Goal: Check status: Check status

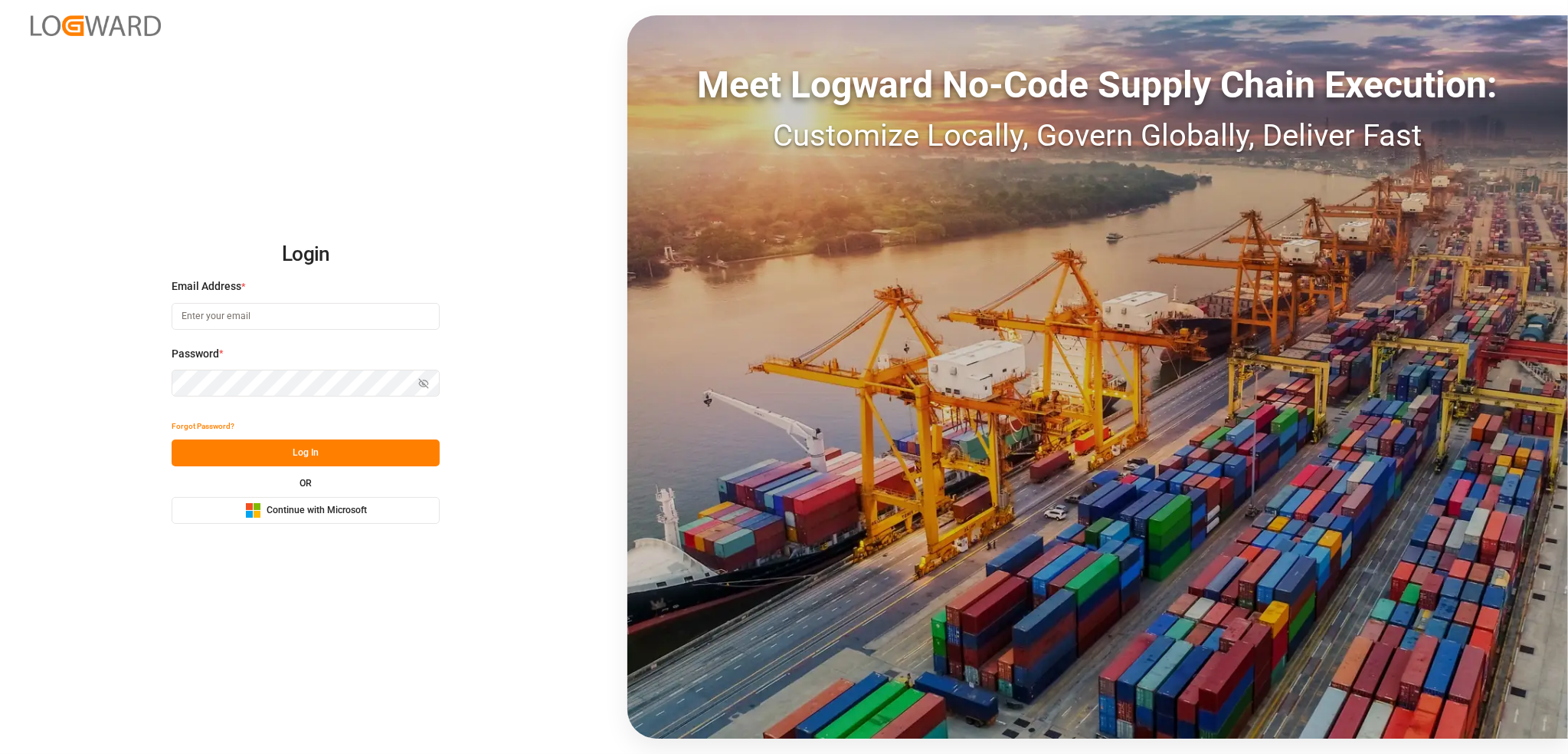
click at [346, 509] on span "Continue with Microsoft" at bounding box center [316, 510] width 101 height 14
click at [320, 517] on div "Microsoft Logo Continue with Microsoft" at bounding box center [306, 510] width 122 height 16
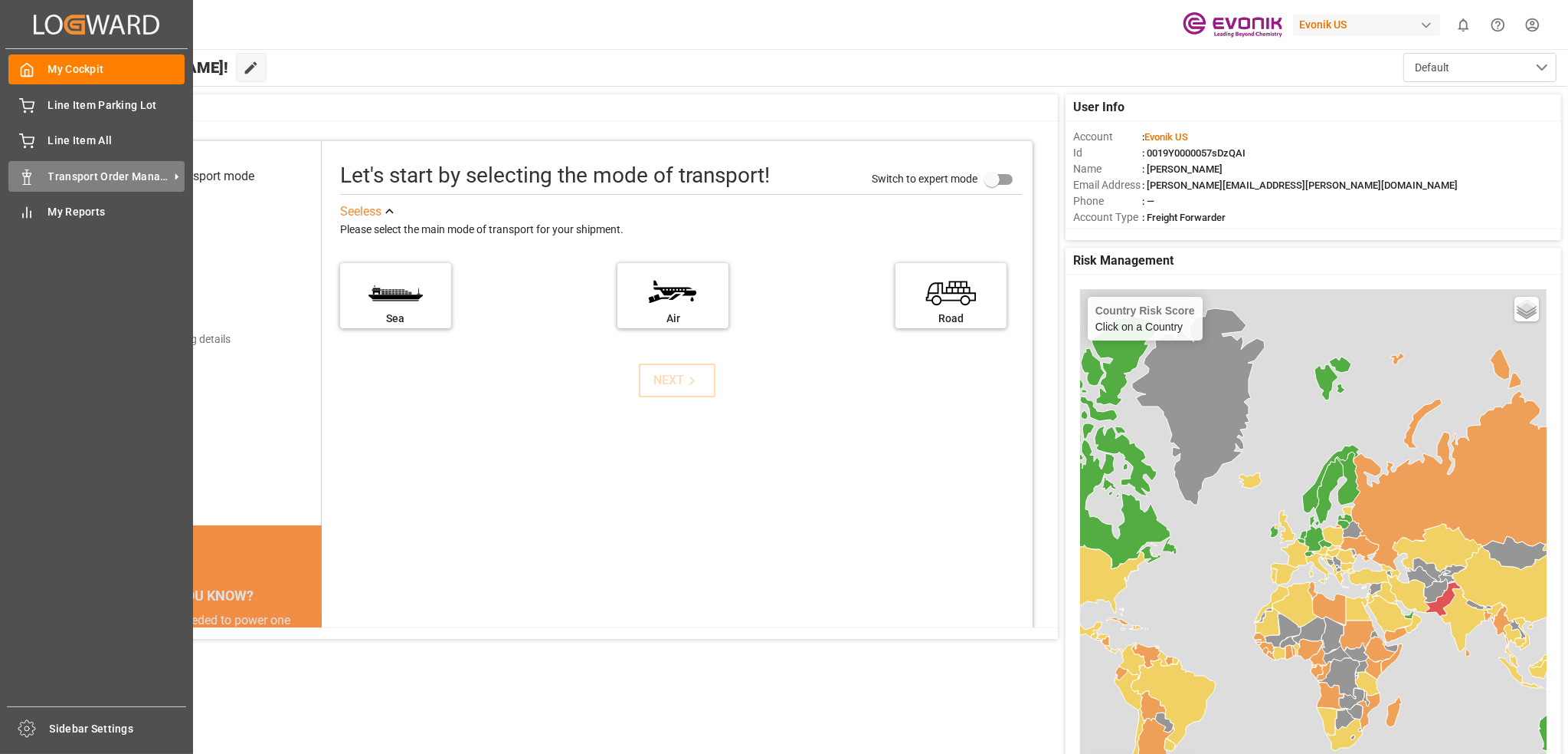
click at [116, 166] on div "Transport Order Management Transport Order Management" at bounding box center [96, 176] width 177 height 30
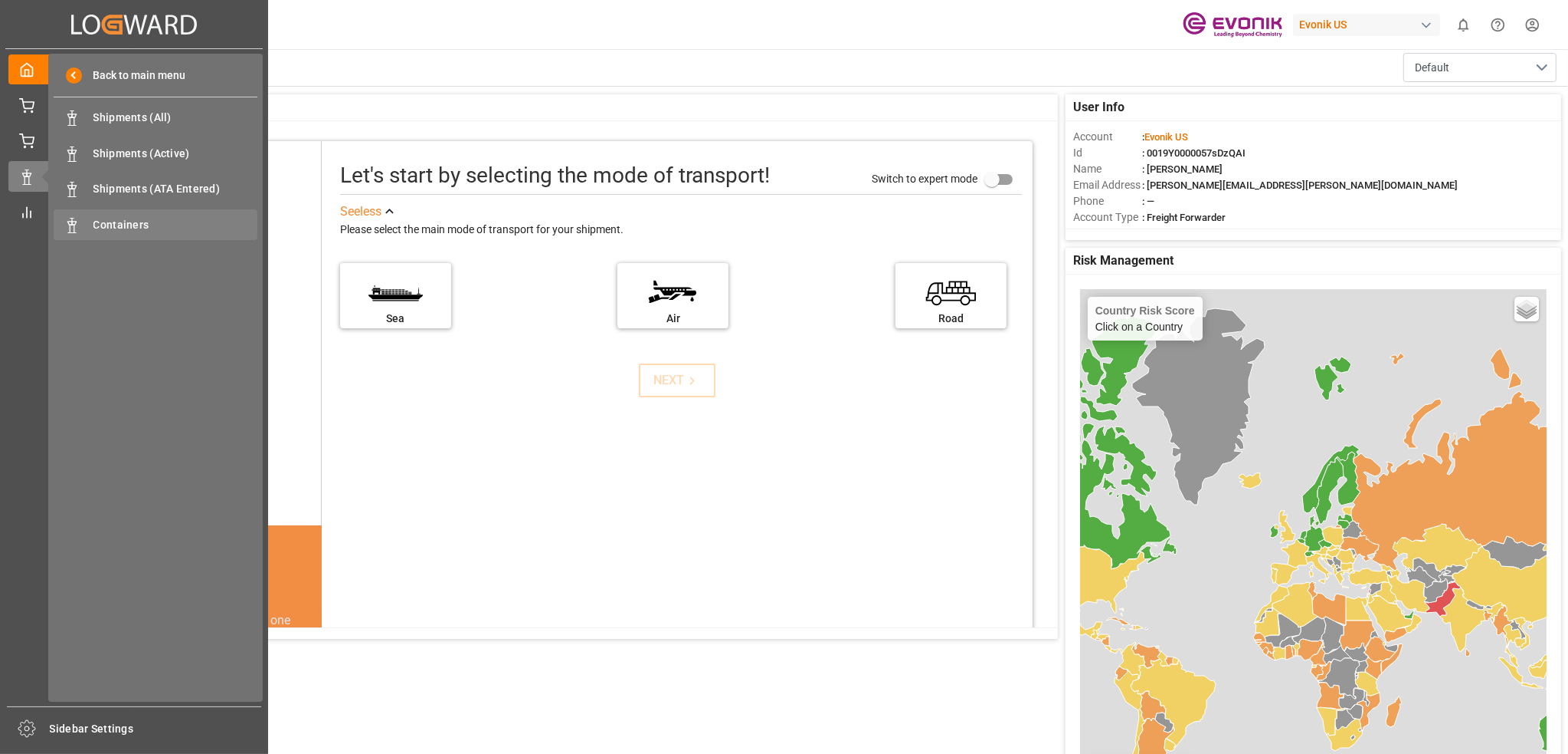
click at [117, 223] on span "Containers" at bounding box center [176, 225] width 165 height 16
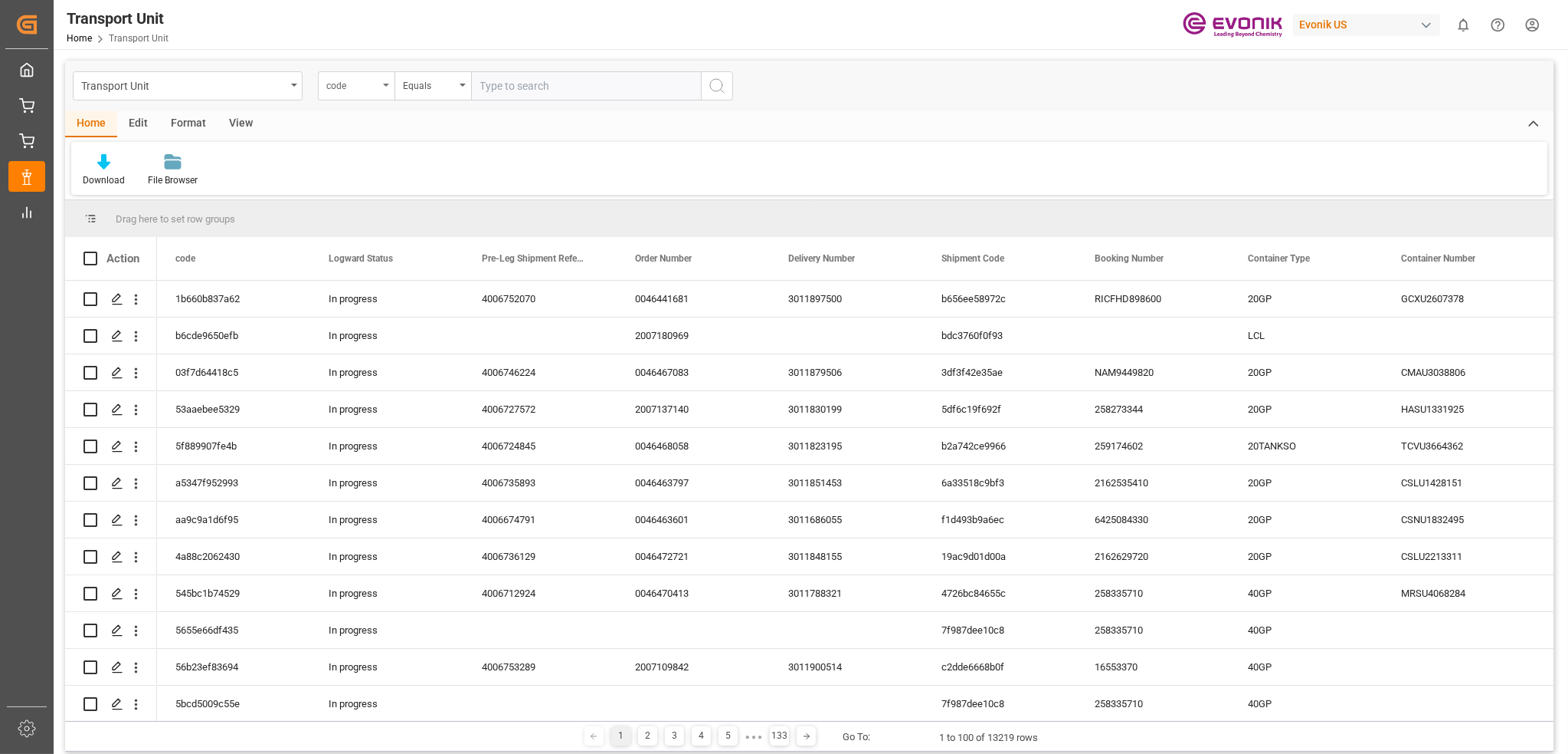
click at [383, 92] on div "code" at bounding box center [356, 85] width 77 height 29
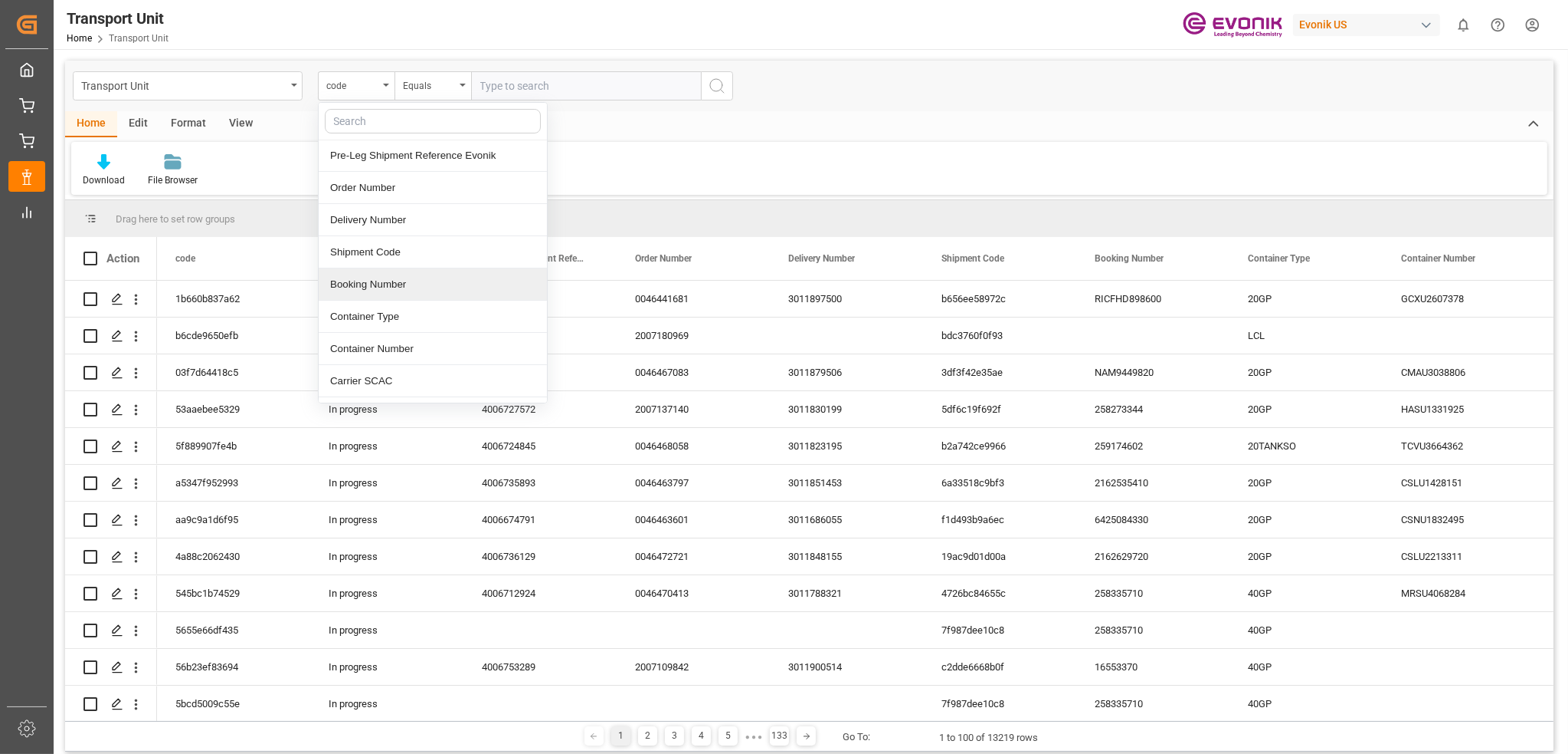
scroll to position [77, 0]
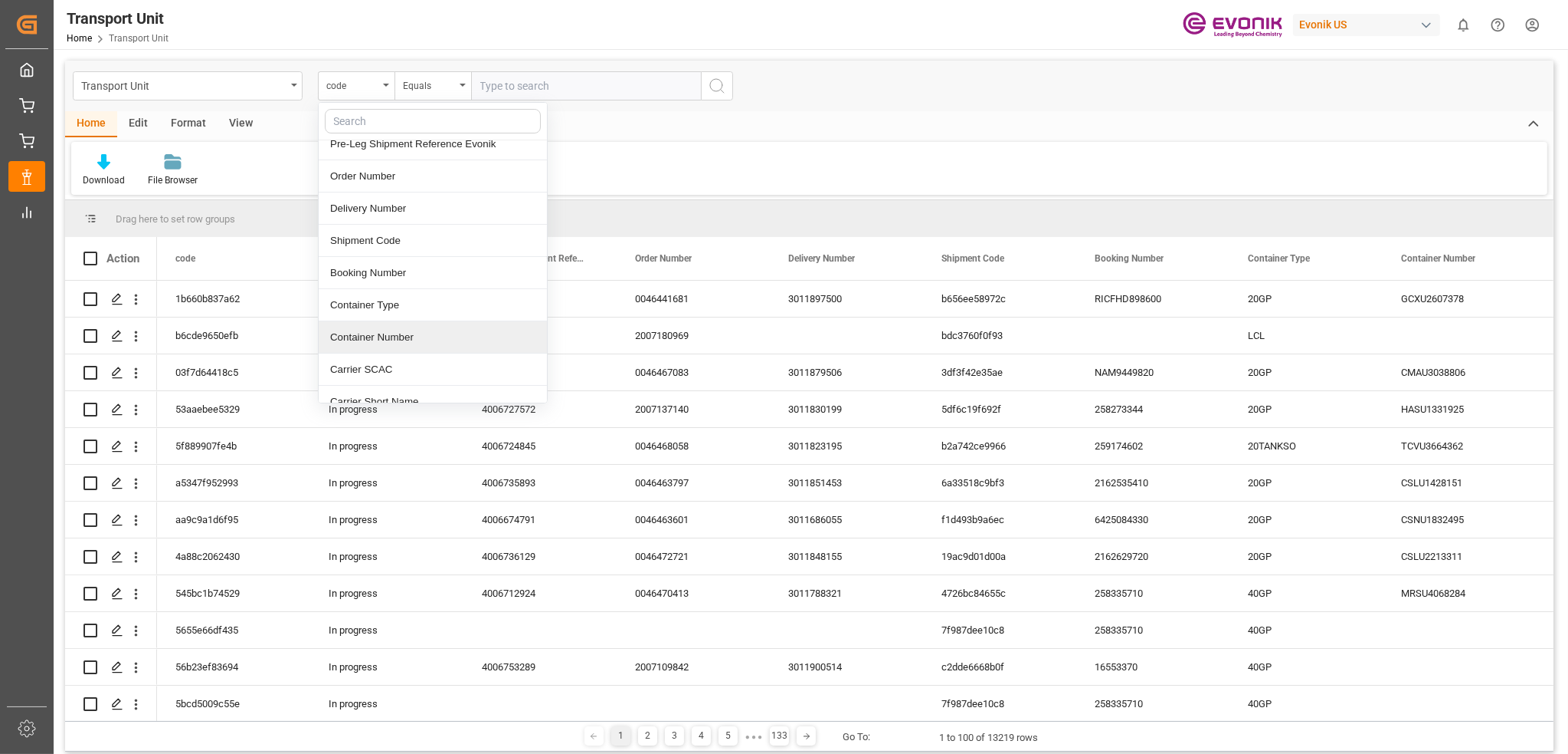
click at [391, 332] on div "Container Number" at bounding box center [432, 338] width 229 height 32
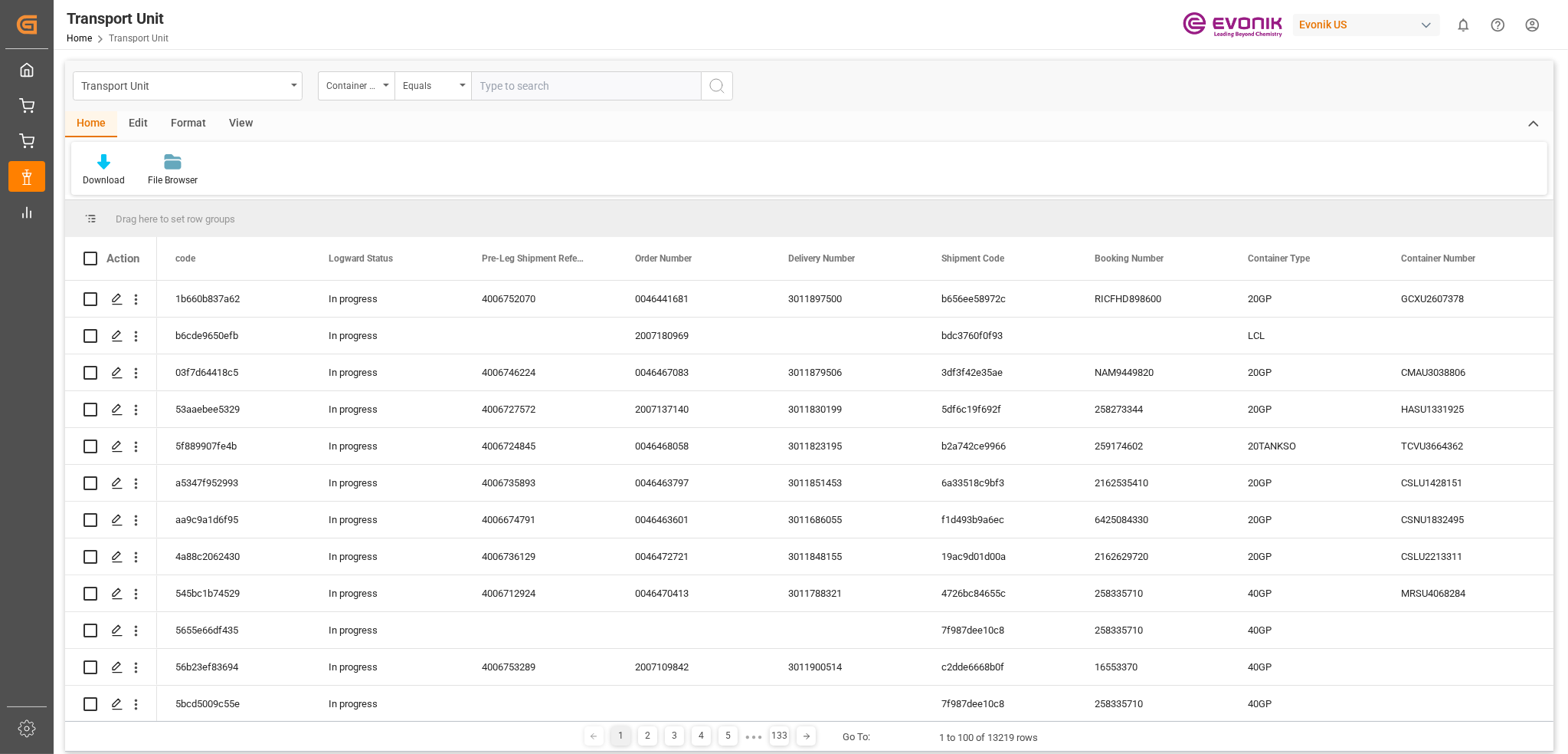
click at [573, 89] on input "text" at bounding box center [586, 85] width 230 height 29
paste input "SEKU1501470"
type input "SEKU1501470"
